Goal: Transaction & Acquisition: Purchase product/service

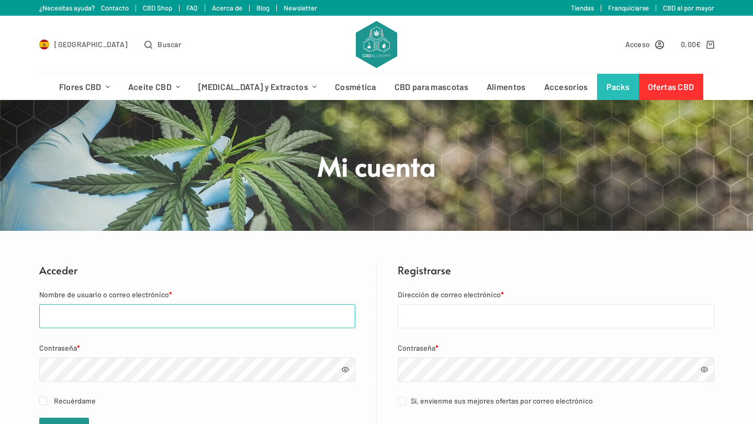
click at [143, 318] on input "Nombre de usuario o correo electrónico *" at bounding box center [197, 316] width 316 height 24
type input "mariobonardo1@gmail.com"
click at [347, 368] on span at bounding box center [345, 369] width 7 height 7
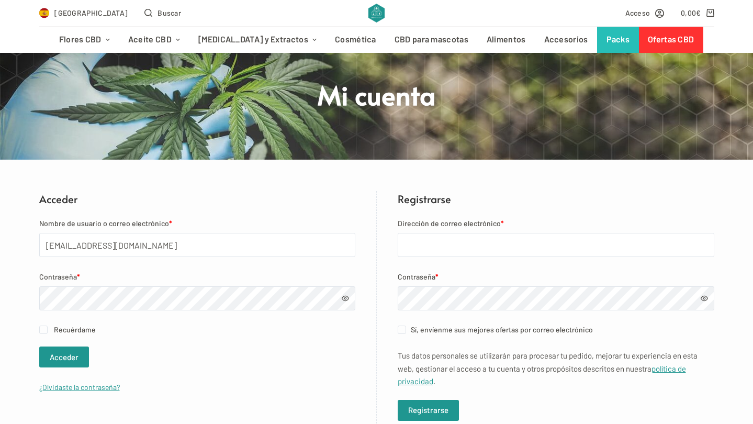
scroll to position [102, 0]
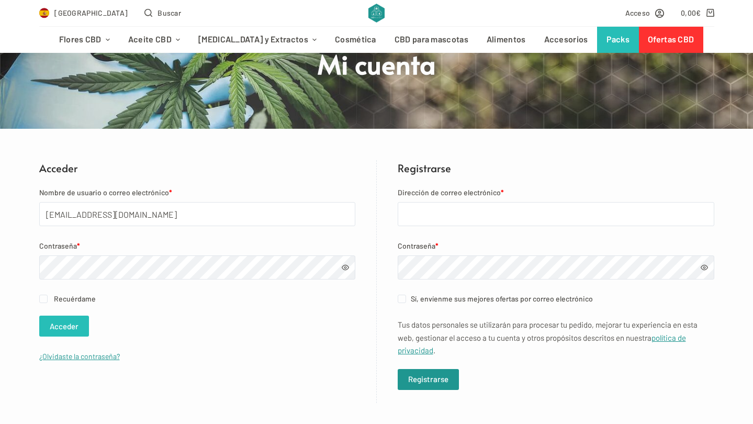
click at [64, 325] on button "Acceder" at bounding box center [64, 325] width 50 height 21
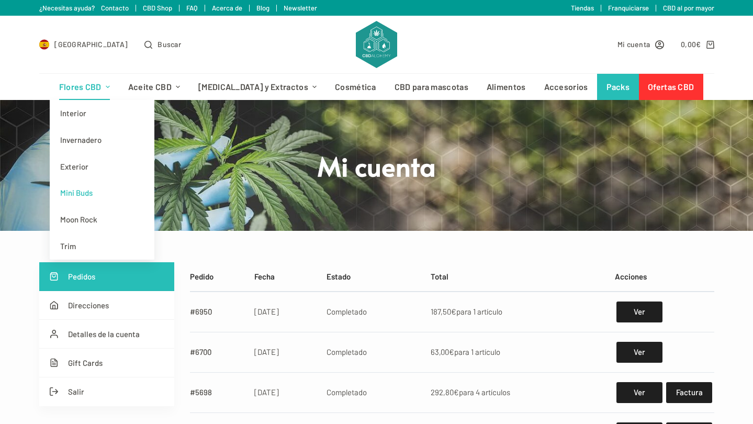
click at [100, 194] on link "Mini Buds" at bounding box center [102, 192] width 105 height 27
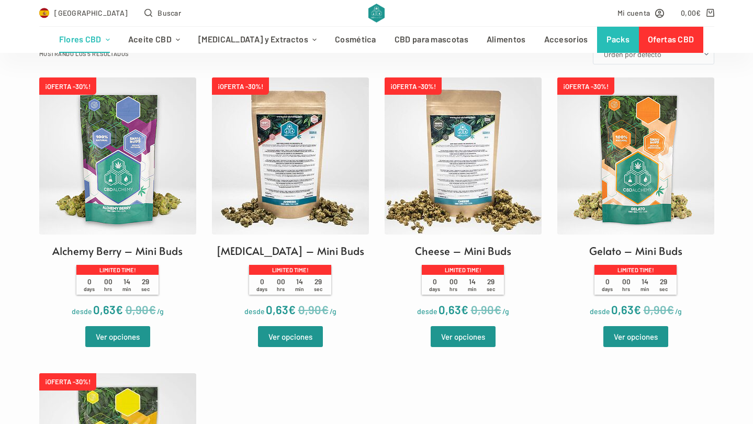
scroll to position [311, 0]
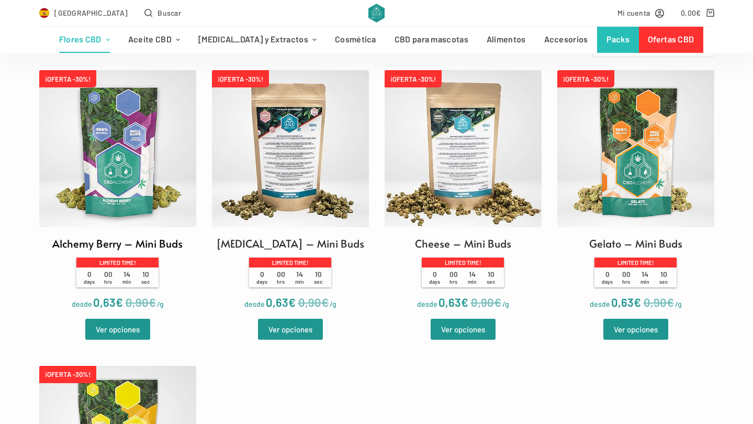
click at [156, 245] on h2 "Alchemy Berry – Mini Buds" at bounding box center [117, 243] width 130 height 16
click at [465, 332] on link "Ver opciones" at bounding box center [463, 329] width 65 height 21
click at [642, 331] on link "Ver opciones" at bounding box center [635, 329] width 65 height 21
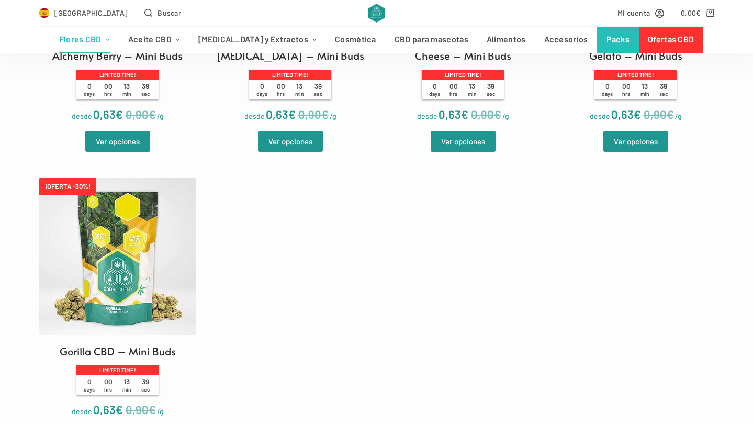
scroll to position [547, 0]
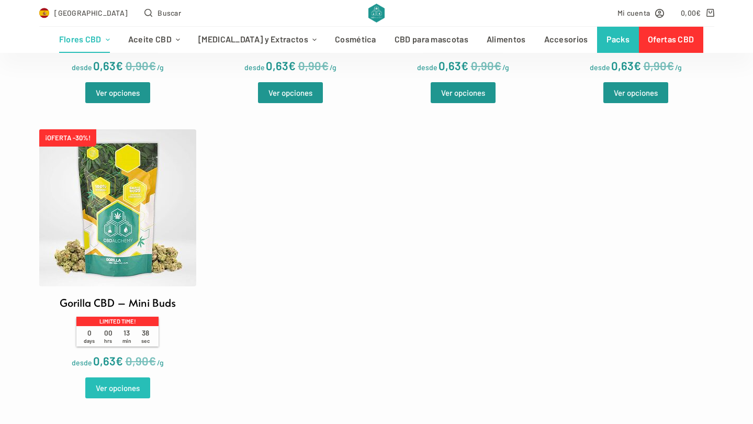
click at [117, 392] on link "Ver opciones" at bounding box center [117, 387] width 65 height 21
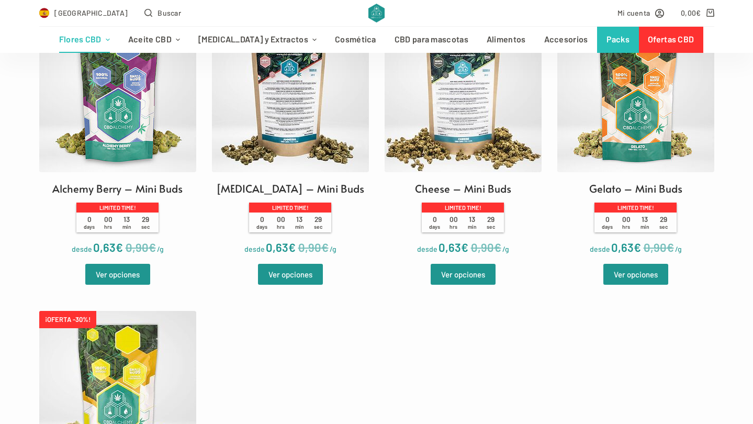
scroll to position [321, 0]
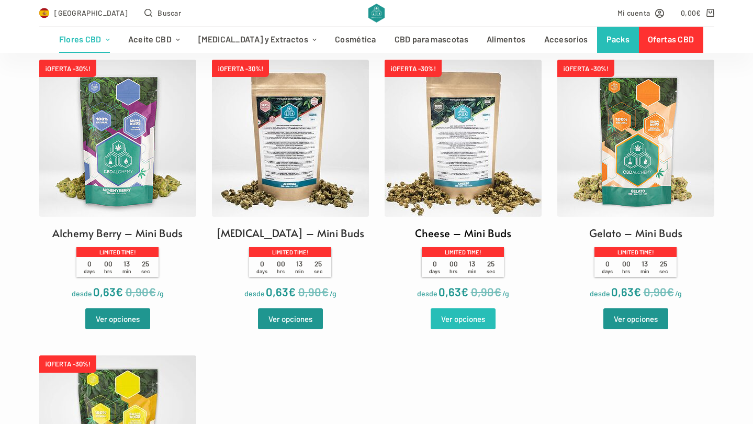
click at [462, 321] on link "Ver opciones" at bounding box center [463, 318] width 65 height 21
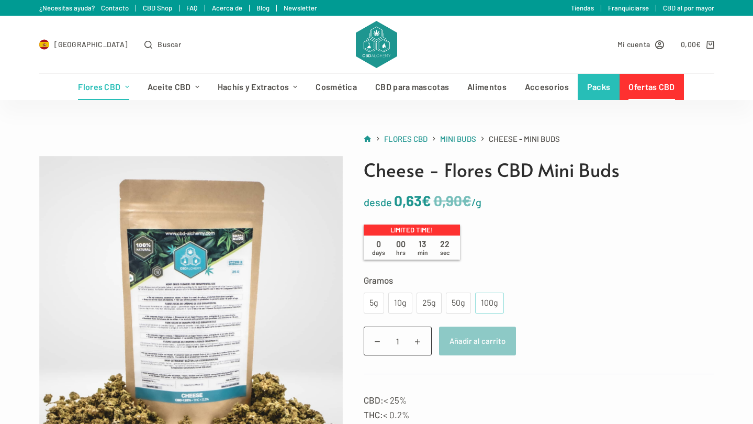
click at [493, 302] on div "100g" at bounding box center [489, 303] width 16 height 14
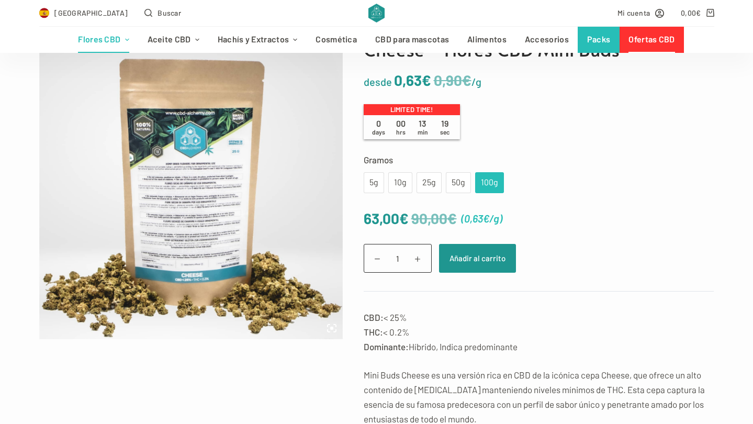
scroll to position [121, 0]
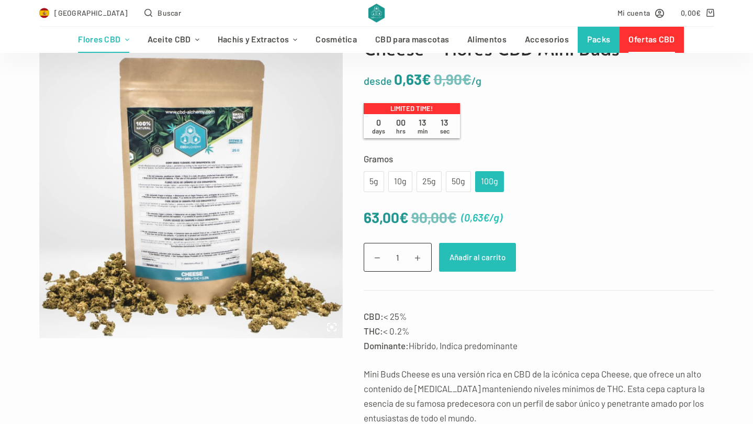
click at [478, 262] on button "Añadir al carrito" at bounding box center [477, 257] width 77 height 29
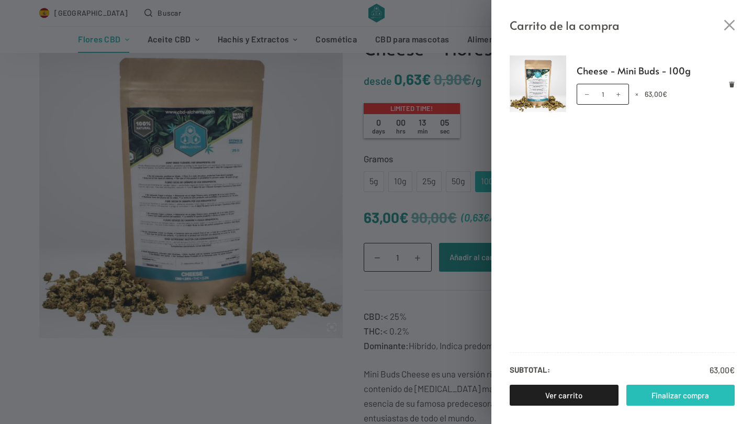
click at [677, 397] on link "Finalizar compra" at bounding box center [680, 395] width 109 height 21
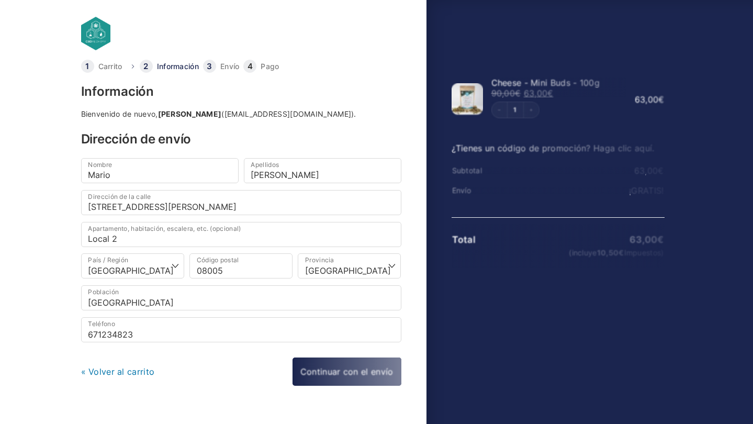
select select "B"
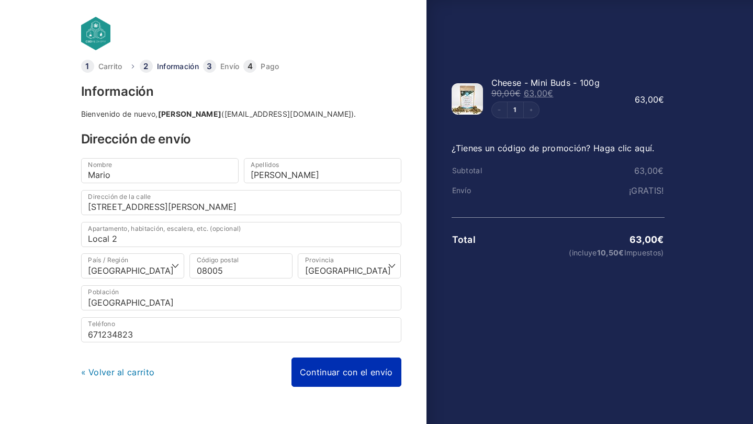
click at [343, 374] on link "Continuar con el envío" at bounding box center [346, 371] width 110 height 29
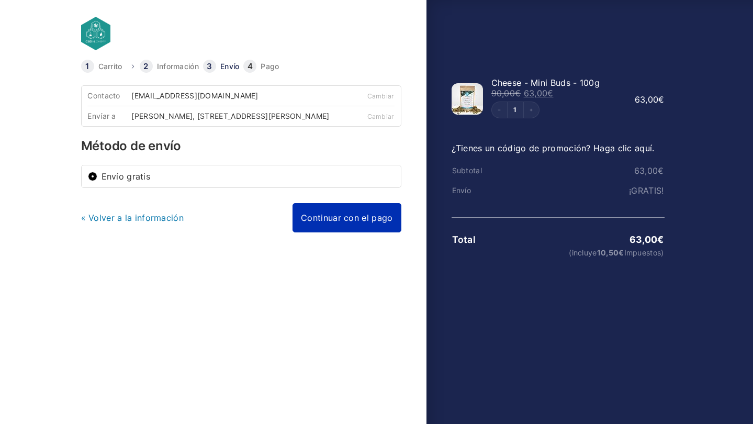
click at [351, 228] on link "Continuar con el pago" at bounding box center [346, 217] width 108 height 29
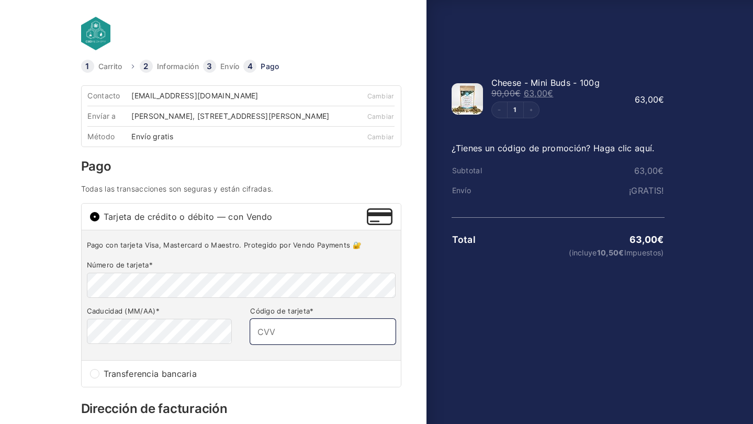
click at [286, 341] on input "Código de tarjeta *" at bounding box center [322, 331] width 145 height 25
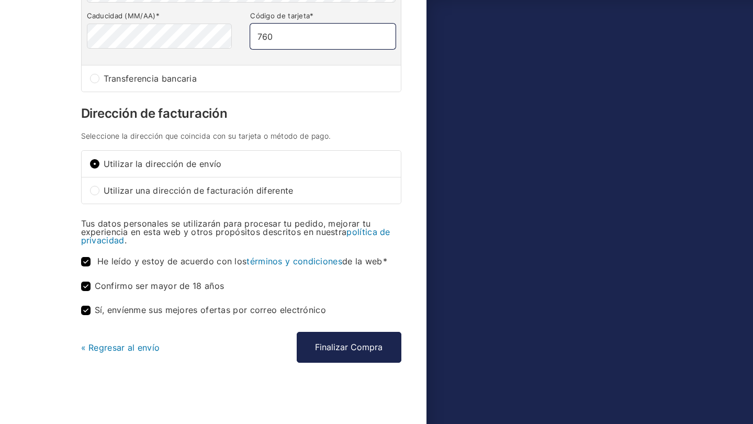
scroll to position [302, 0]
type input "760"
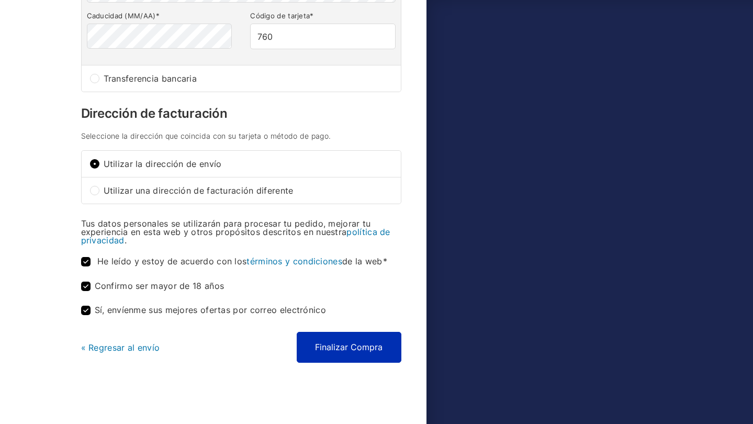
click at [355, 345] on button "Finalizar Compra" at bounding box center [349, 347] width 105 height 30
